Goal: Transaction & Acquisition: Obtain resource

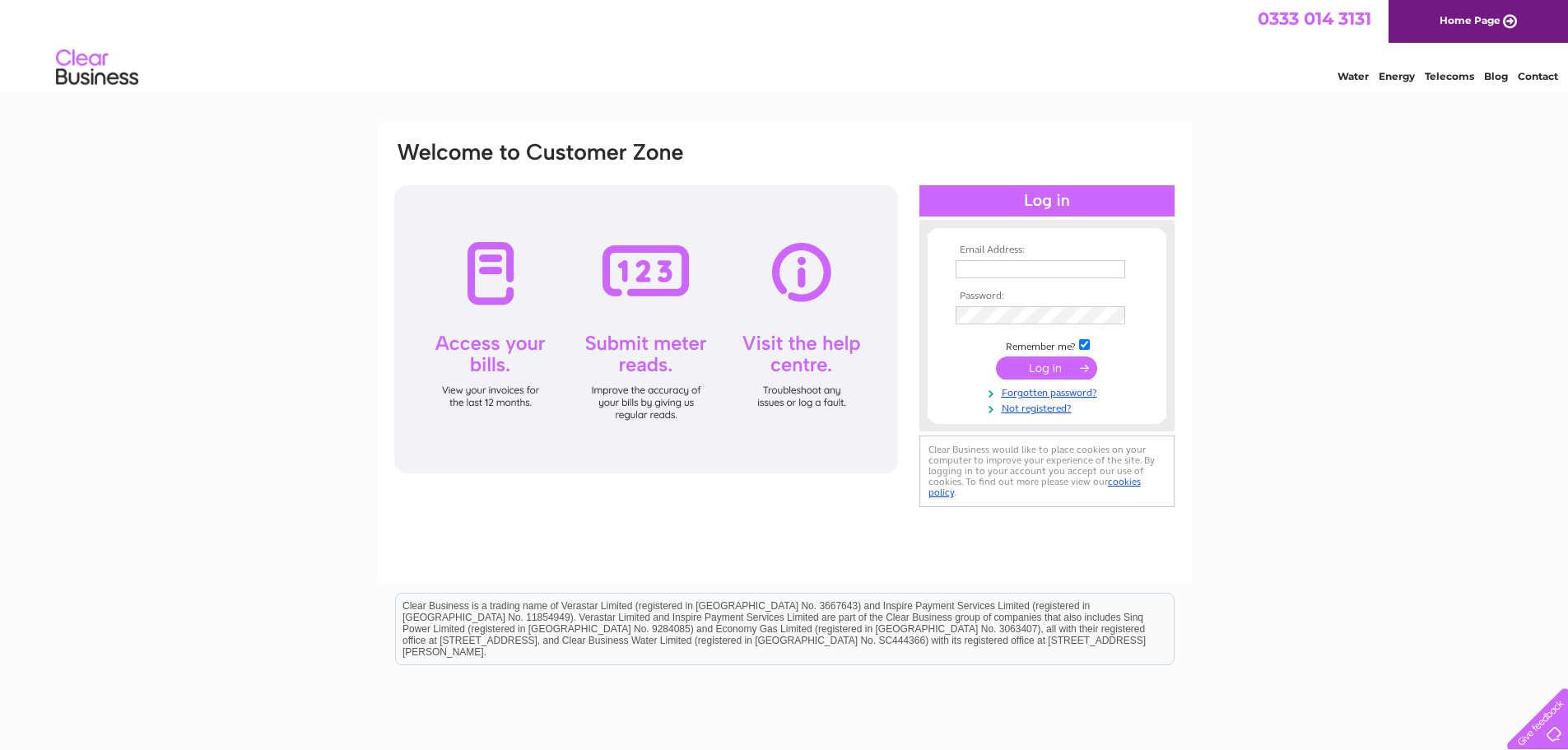
click at [1026, 270] on input "text" at bounding box center [1040, 269] width 170 height 18
type input "[EMAIL_ADDRESS][DOMAIN_NAME]"
click at [1036, 361] on input "submit" at bounding box center [1046, 367] width 101 height 23
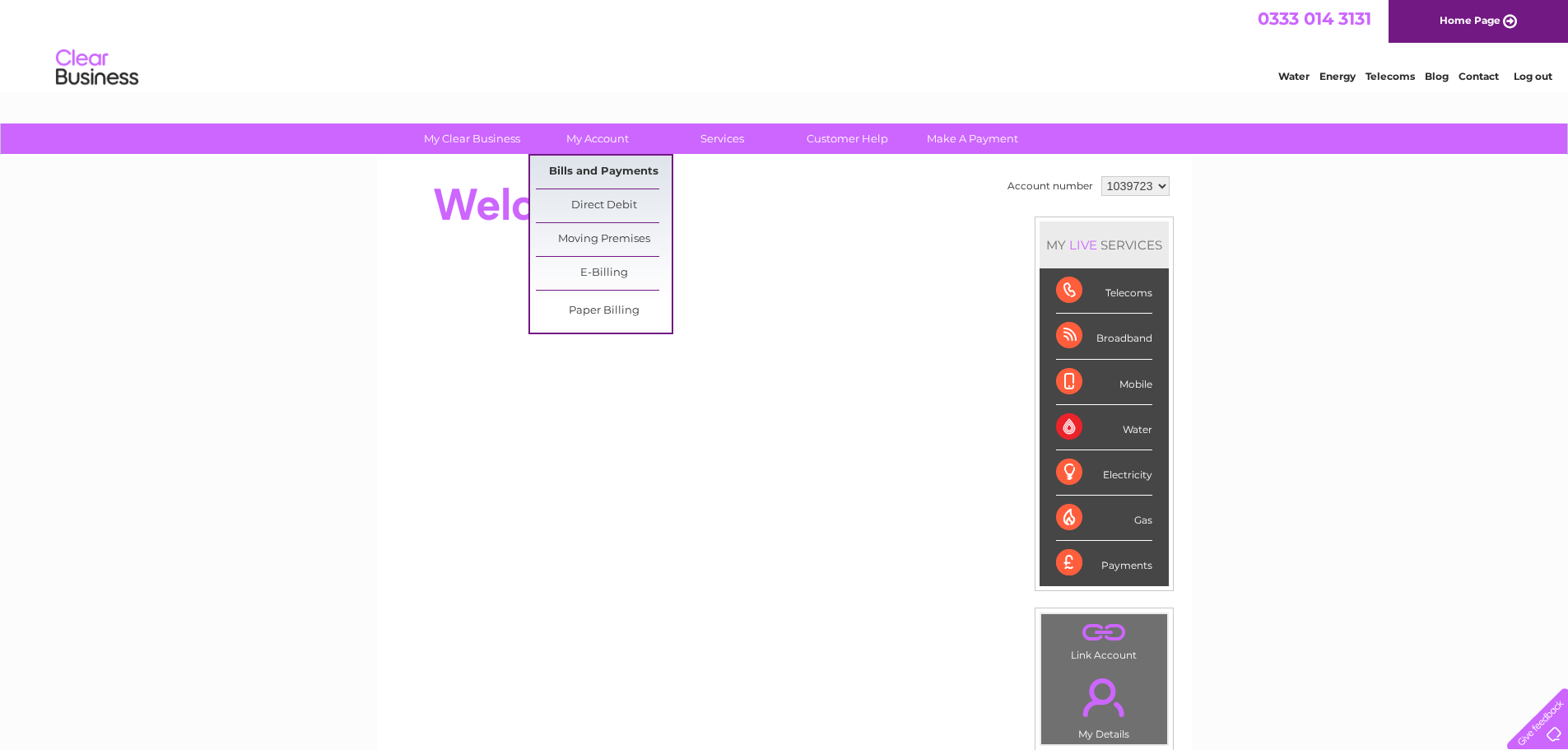
click at [598, 169] on link "Bills and Payments" at bounding box center [604, 172] width 136 height 33
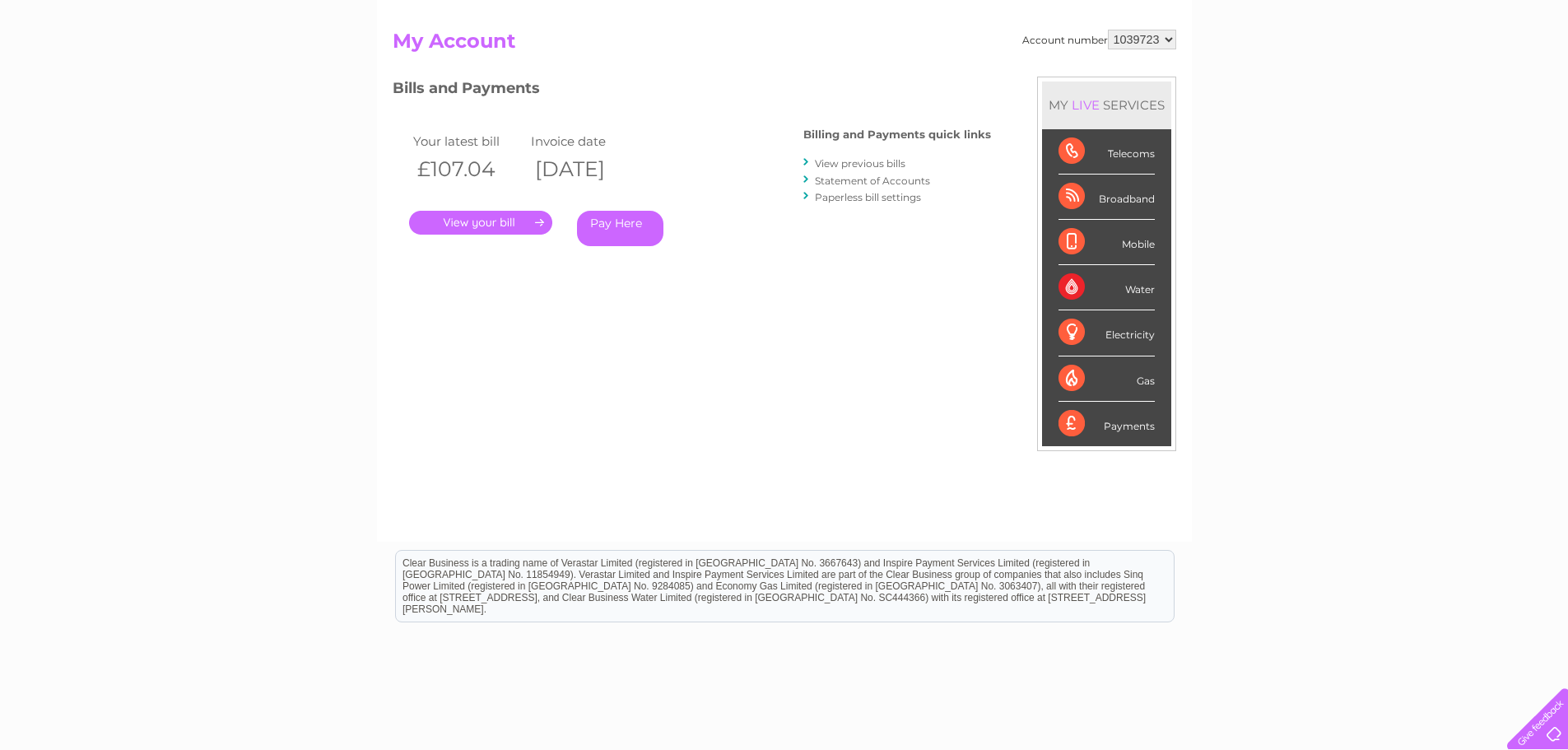
scroll to position [80, 0]
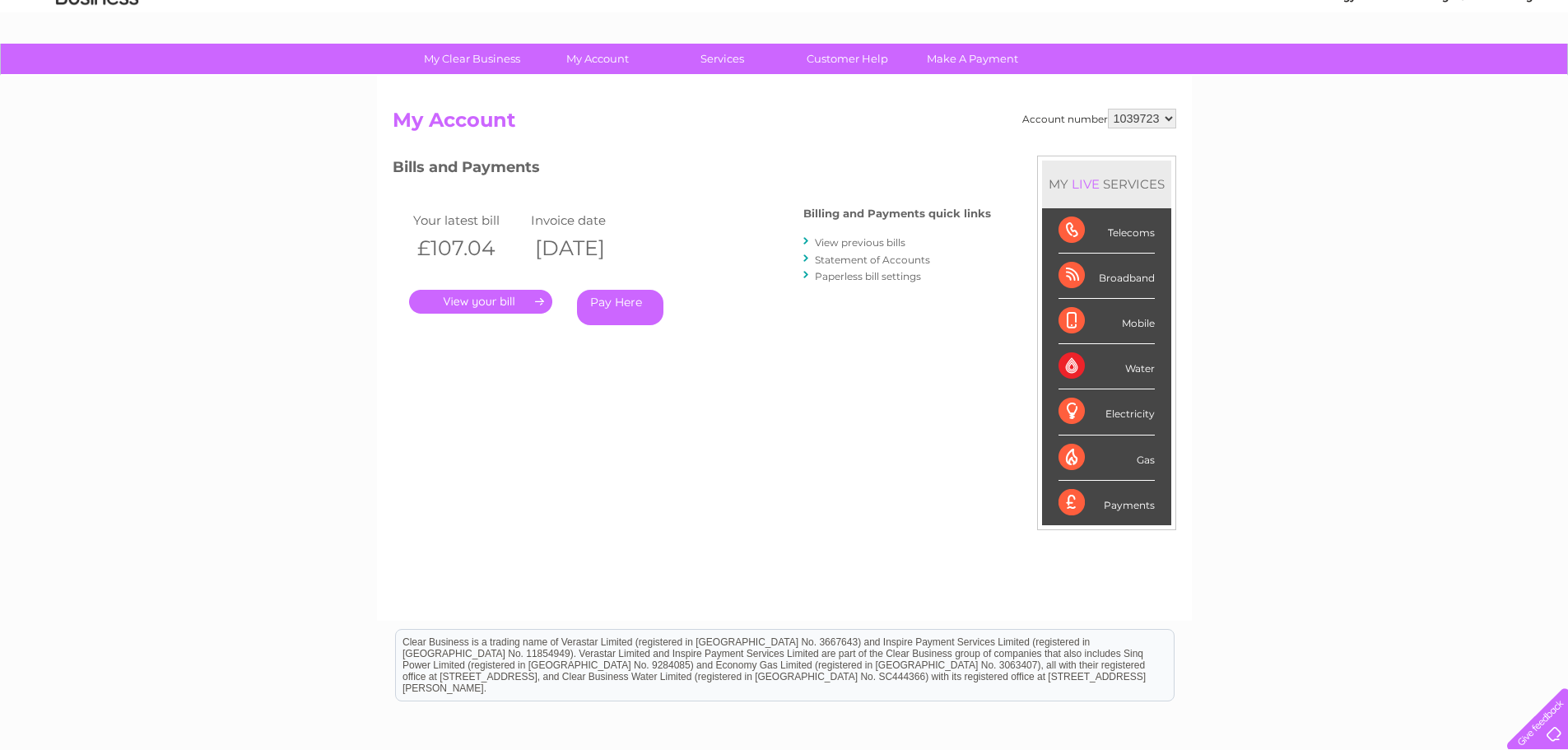
click at [470, 308] on link "." at bounding box center [480, 302] width 143 height 24
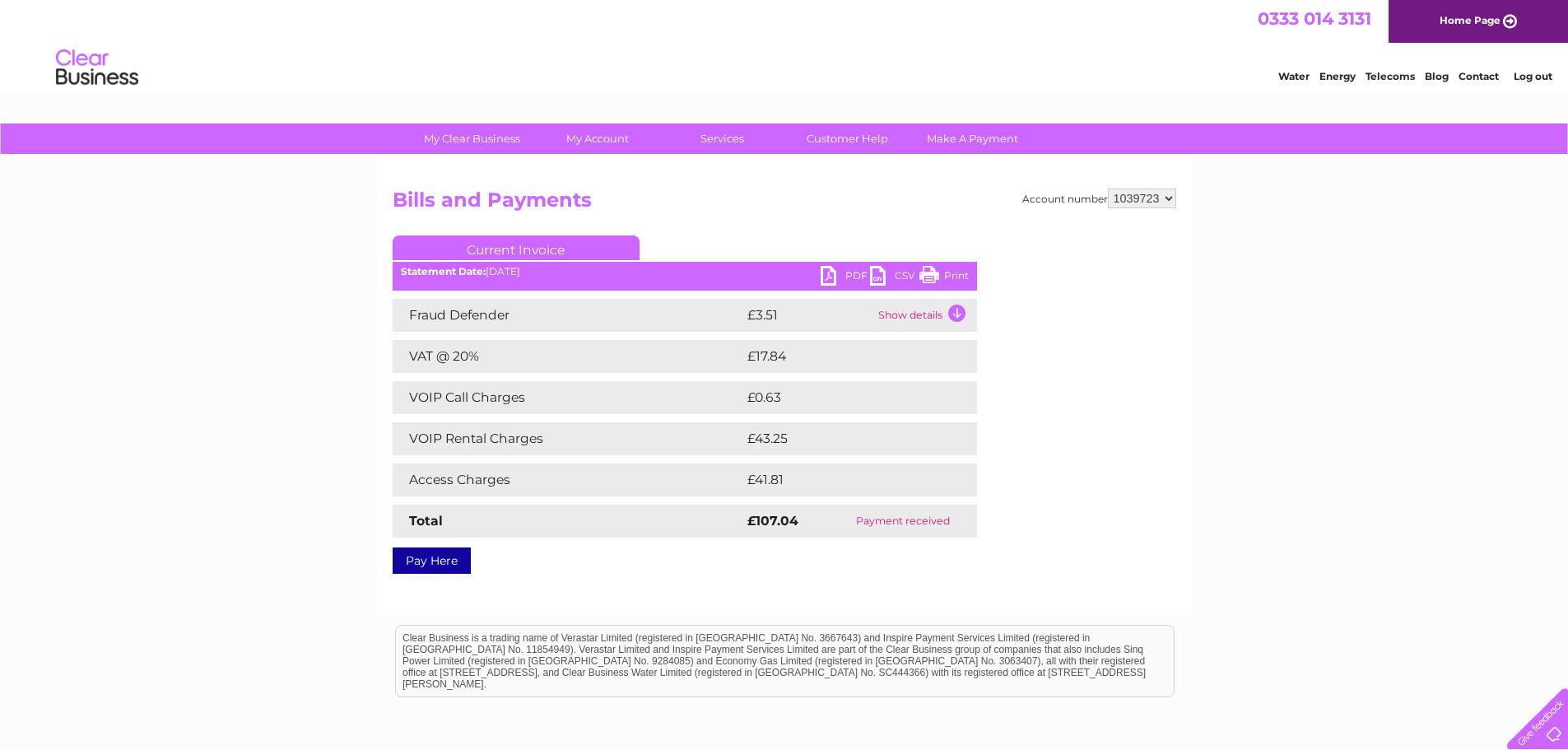
click at [832, 275] on link "PDF" at bounding box center [846, 278] width 50 height 24
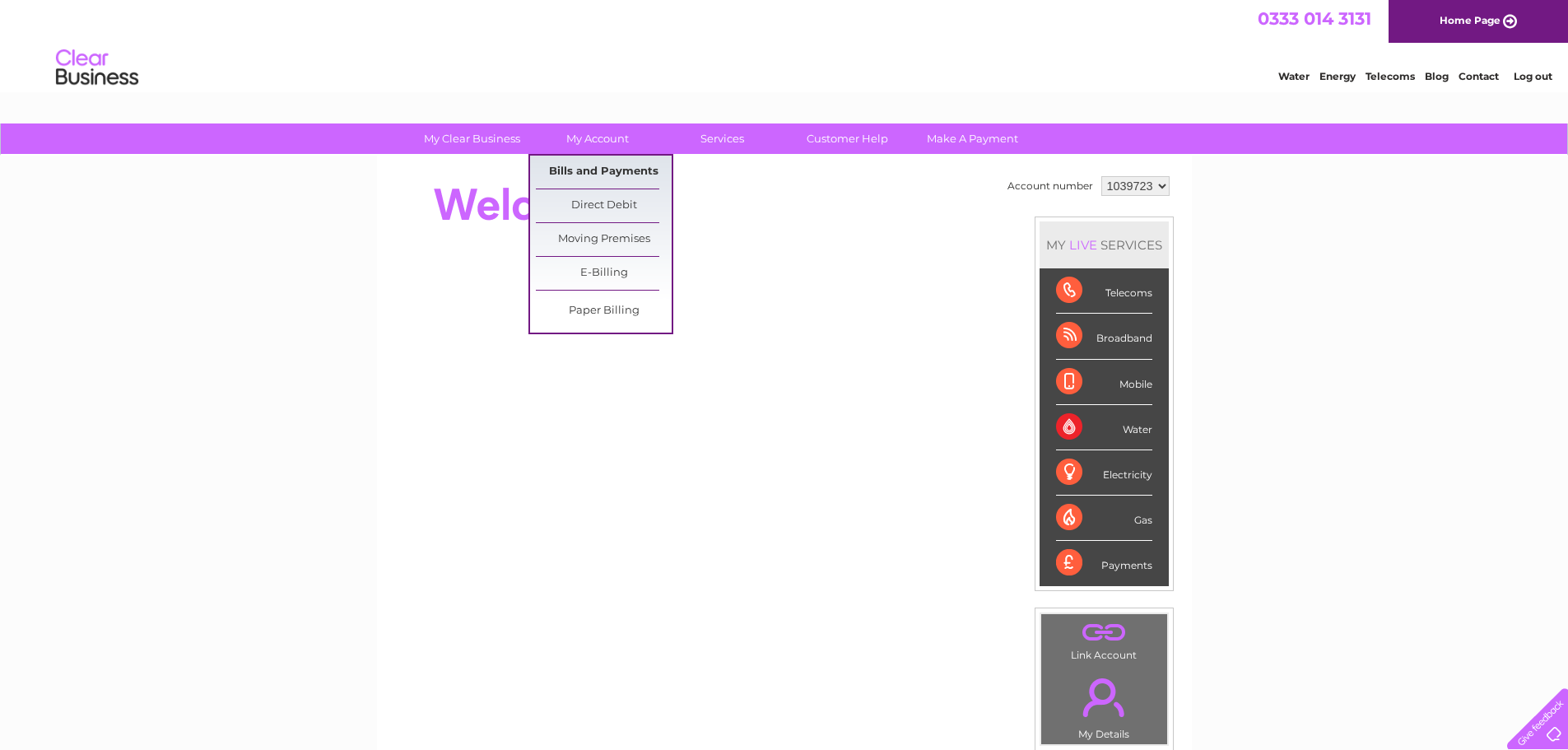
click at [594, 167] on link "Bills and Payments" at bounding box center [604, 172] width 136 height 33
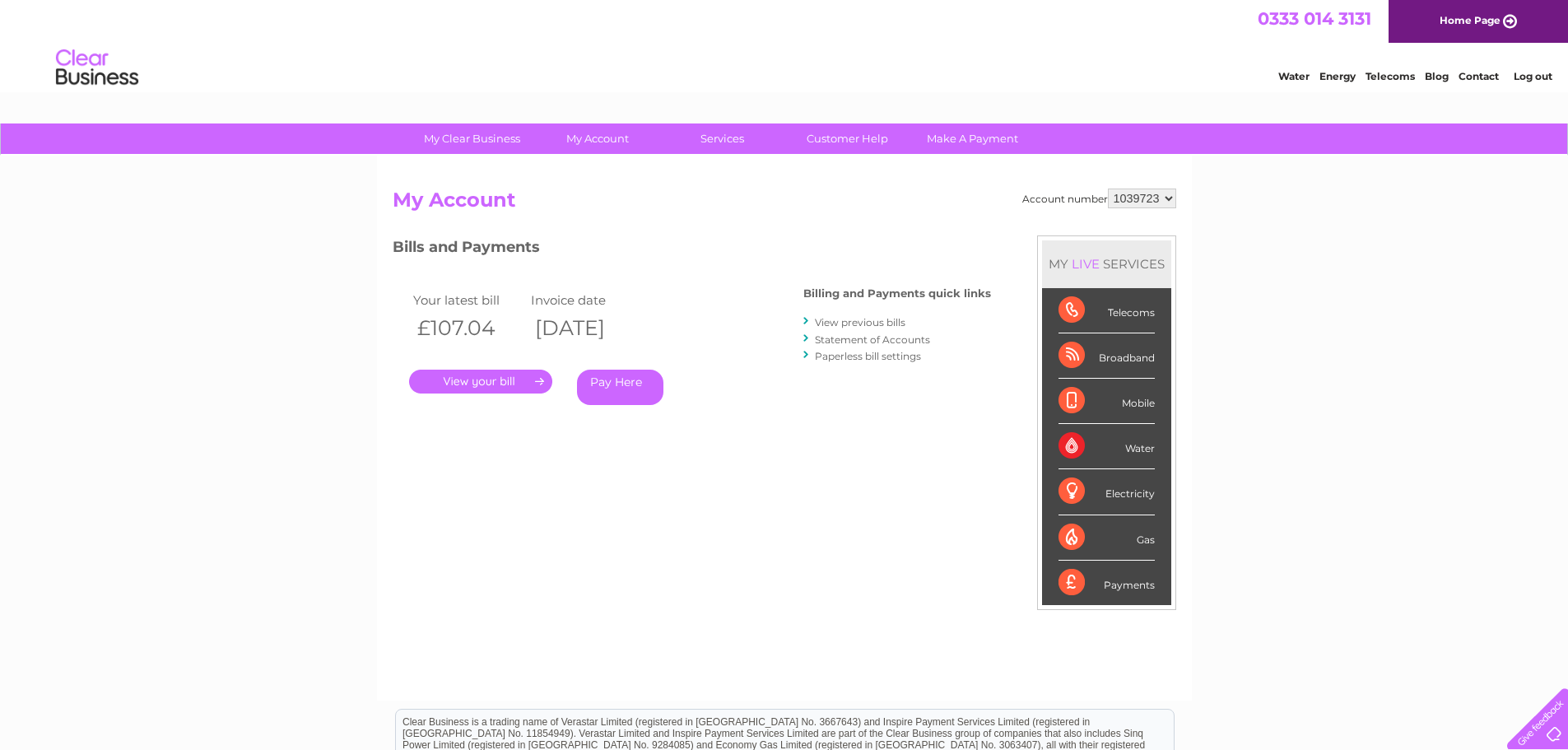
click at [862, 324] on link "View previous bills" at bounding box center [860, 322] width 91 height 12
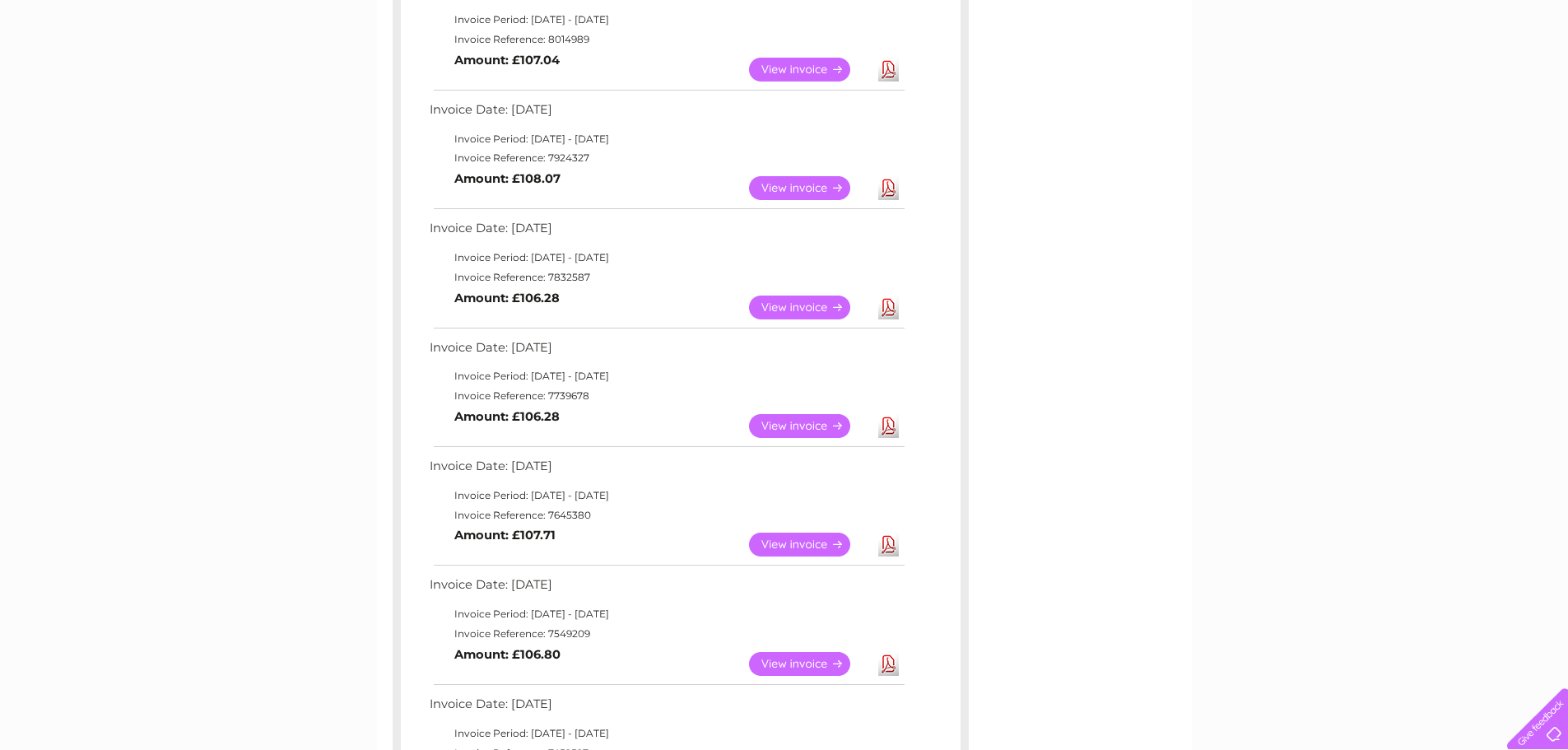
scroll to position [247, 0]
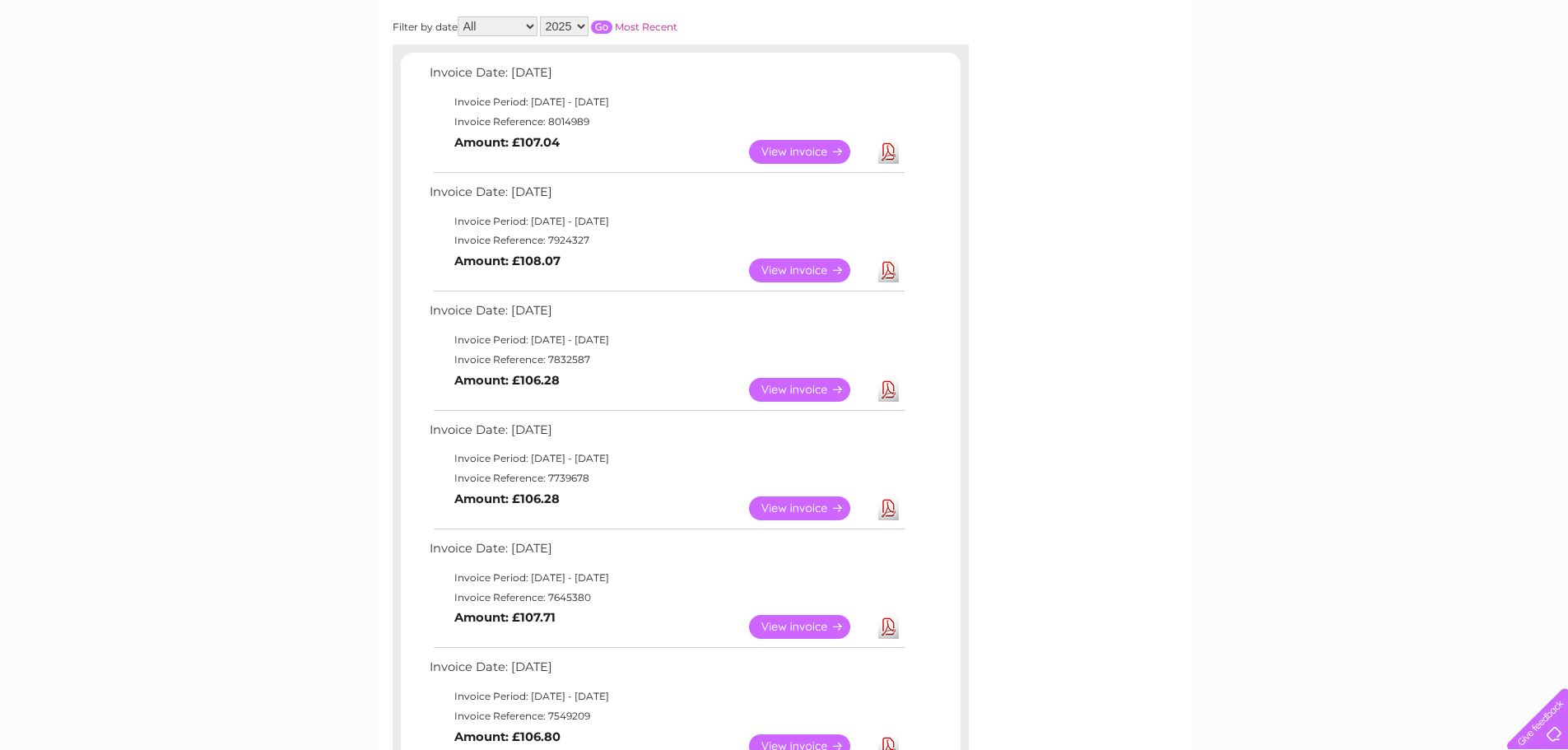
click at [893, 502] on link "Download" at bounding box center [889, 509] width 21 height 24
click at [895, 384] on link "Download" at bounding box center [889, 390] width 21 height 24
click at [887, 270] on link "Download" at bounding box center [889, 270] width 21 height 24
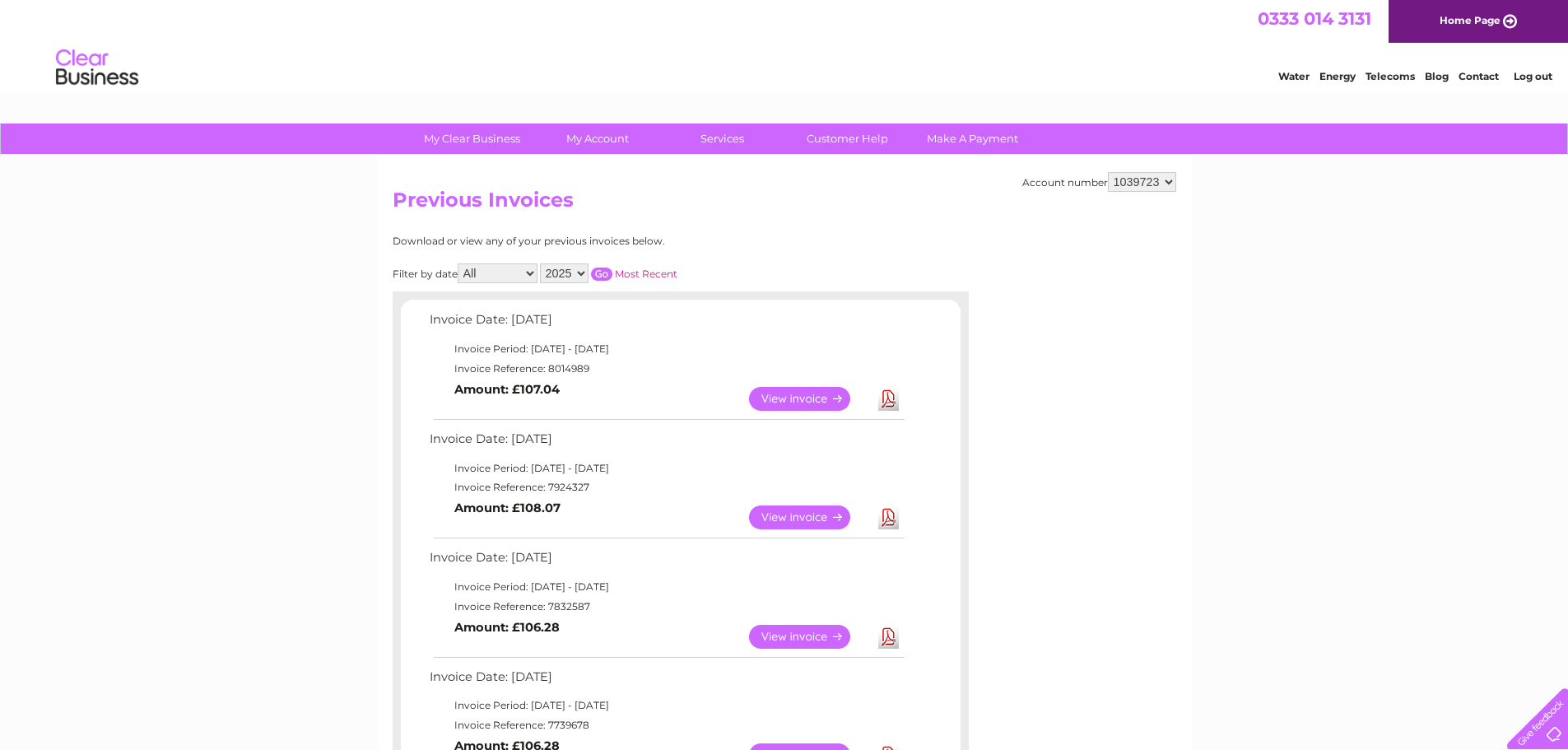
click at [1150, 178] on select "1039723" at bounding box center [1143, 182] width 69 height 20
click at [870, 204] on h2 "Previous Invoices" at bounding box center [784, 204] width 783 height 31
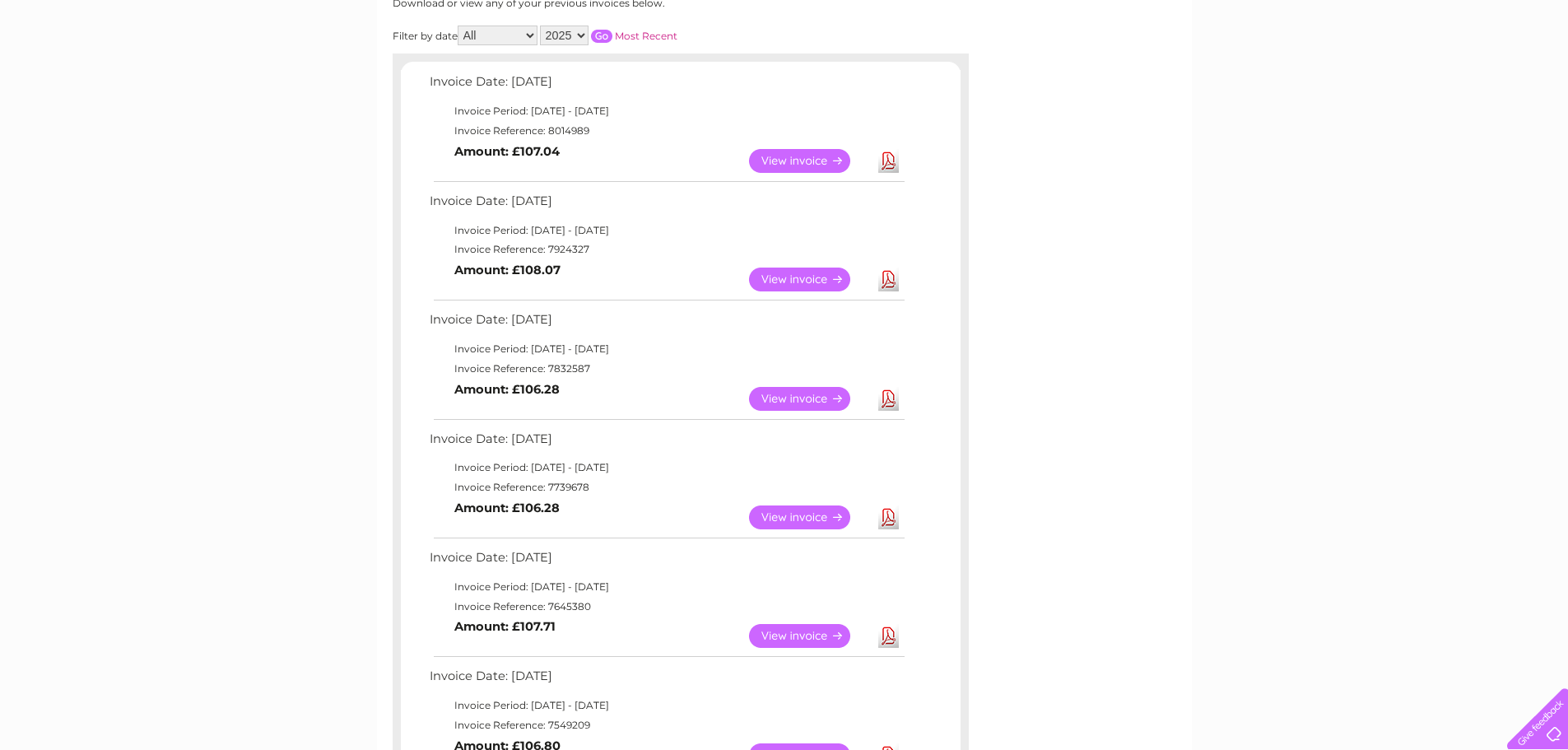
scroll to position [247, 0]
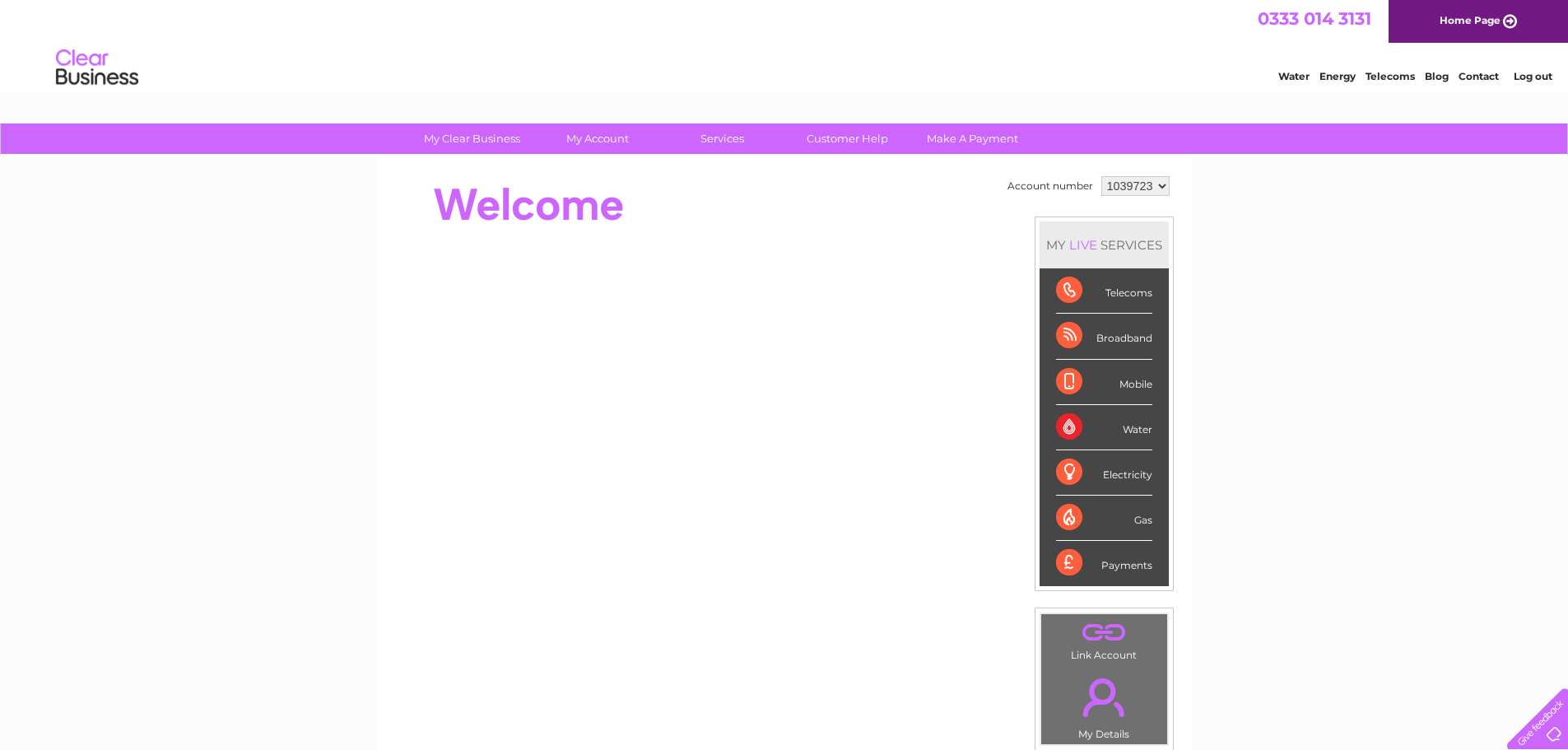
click at [1152, 184] on select "1039723" at bounding box center [1136, 185] width 69 height 20
